Goal: Task Accomplishment & Management: Use online tool/utility

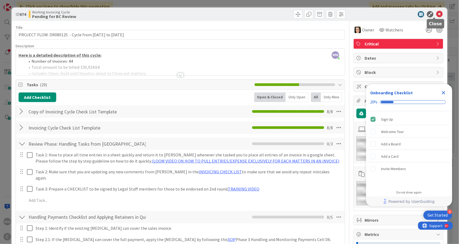
click at [436, 14] on icon at bounding box center [439, 14] width 6 height 6
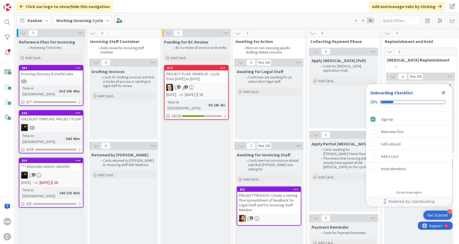
click at [65, 117] on div "CHECKLIST TEMPLATE: PROJECT FLOW" at bounding box center [51, 119] width 64 height 7
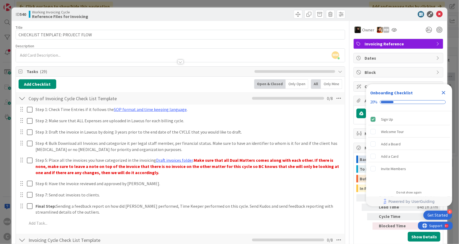
click at [445, 93] on icon "Close Checklist" at bounding box center [444, 93] width 6 height 6
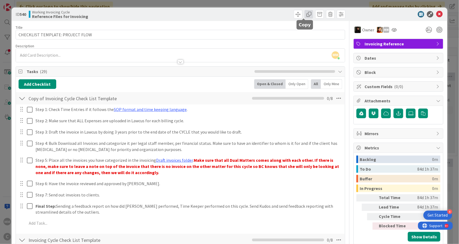
click at [306, 15] on span at bounding box center [309, 14] width 9 height 9
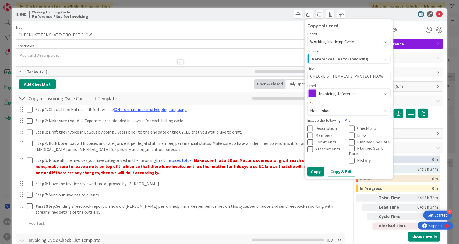
click at [307, 135] on icon at bounding box center [311, 136] width 8 height 6
click at [349, 129] on icon at bounding box center [353, 129] width 8 height 6
click at [339, 167] on button "Copy & Edit" at bounding box center [342, 172] width 30 height 10
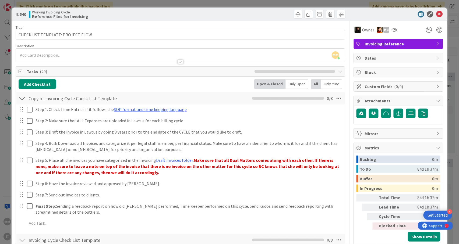
type textarea "x"
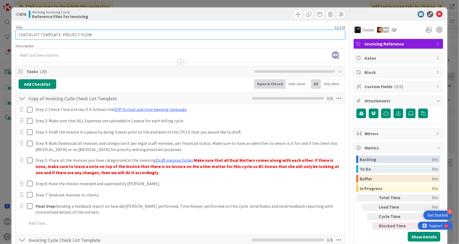
drag, startPoint x: 101, startPoint y: 33, endPoint x: 9, endPoint y: 29, distance: 91.8
click at [9, 29] on div "ID 676 Working Invoicing Cycle Reference Files for Invoicing Title 32 / 128 CHE…" at bounding box center [229, 122] width 459 height 244
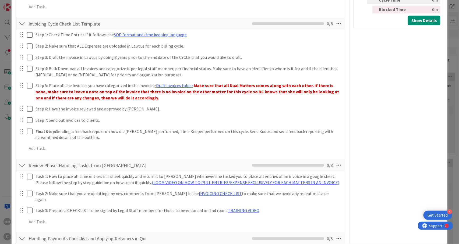
scroll to position [181, 0]
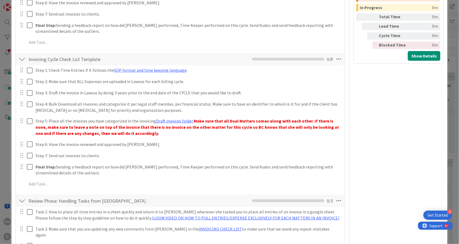
type input "DR081525 - Cycle from [DATE] to [DATE]"
click at [22, 58] on div at bounding box center [22, 59] width 7 height 10
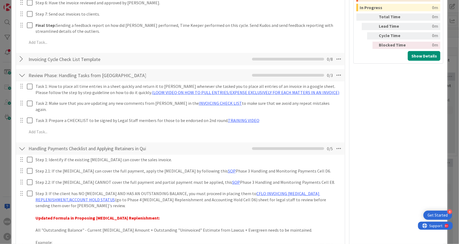
click at [20, 76] on div at bounding box center [22, 76] width 7 height 10
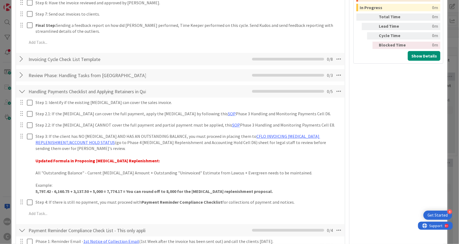
click at [24, 97] on div "Handling Payments Checklist and Applying Retainers in Quickbooks Checklist Name…" at bounding box center [180, 91] width 329 height 12
click at [24, 94] on div at bounding box center [22, 92] width 7 height 10
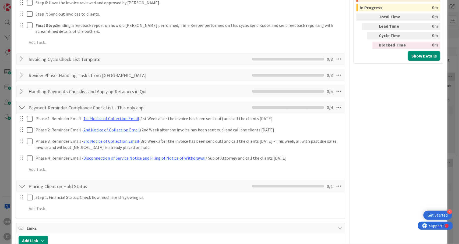
click at [23, 107] on div at bounding box center [22, 108] width 7 height 10
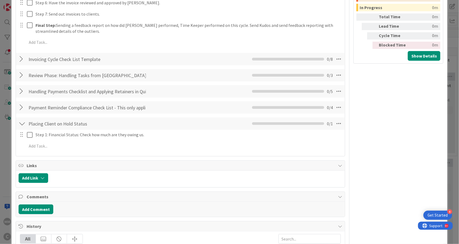
click at [22, 122] on div at bounding box center [22, 124] width 7 height 10
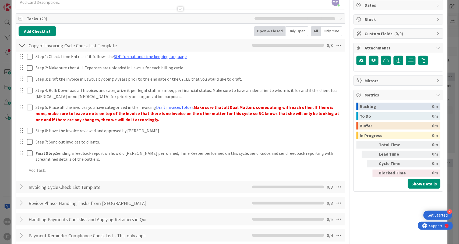
scroll to position [38, 0]
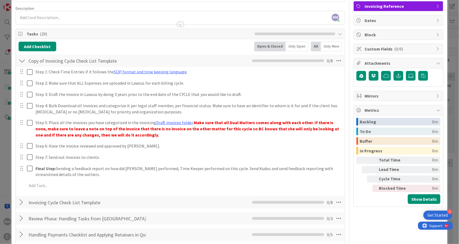
click at [22, 58] on div at bounding box center [22, 61] width 7 height 10
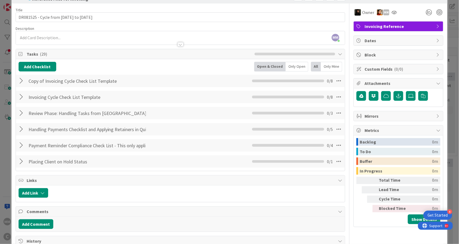
scroll to position [0, 0]
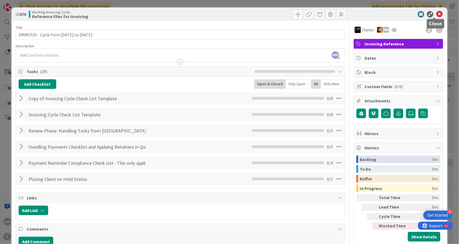
click at [436, 14] on icon at bounding box center [439, 14] width 6 height 6
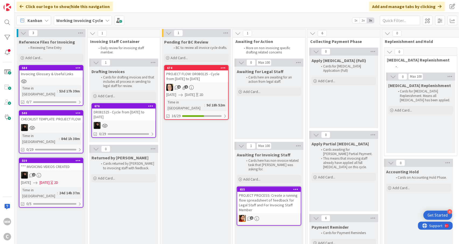
click at [119, 113] on div "DR081525 - Cycle from [DATE] to [DATE]" at bounding box center [124, 115] width 64 height 12
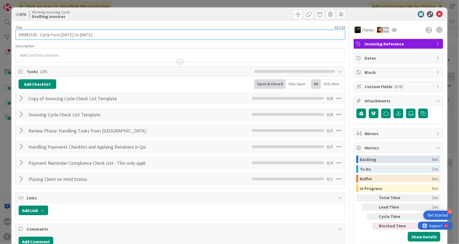
click at [18, 32] on input "DR081525 - Cycle from [DATE] to [DATE]" at bounding box center [181, 35] width 330 height 10
type input "PROJECT FLOW: DR081525 - Cycle from [DATE] to [DATE]"
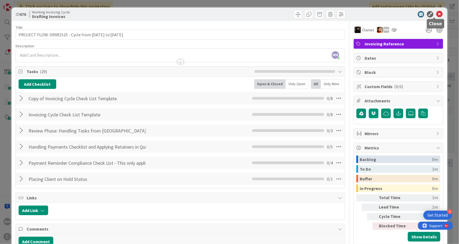
click at [436, 15] on icon at bounding box center [439, 14] width 6 height 6
